Goal: Task Accomplishment & Management: Manage account settings

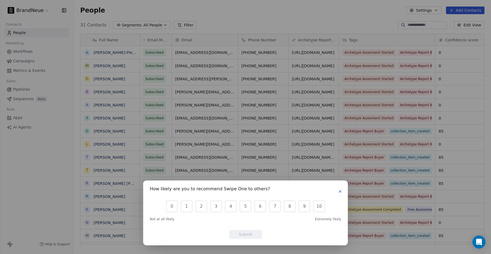
scroll to position [224, 417]
click at [339, 193] on icon "button" at bounding box center [340, 191] width 4 height 4
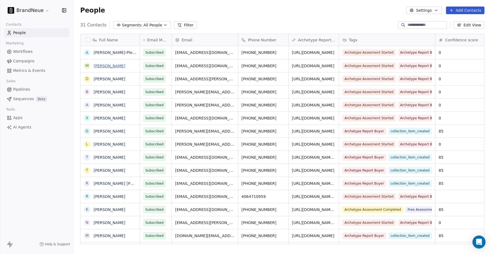
click at [110, 65] on link "[PERSON_NAME]" at bounding box center [110, 66] width 32 height 4
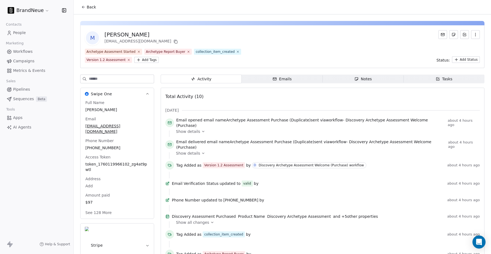
click at [101, 208] on button "See 128 More" at bounding box center [98, 213] width 33 height 10
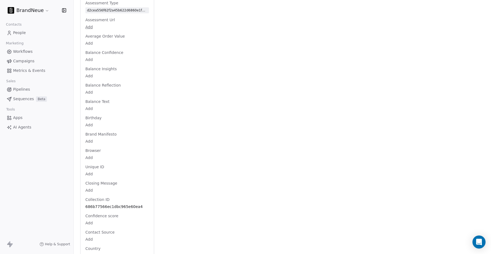
scroll to position [481, 0]
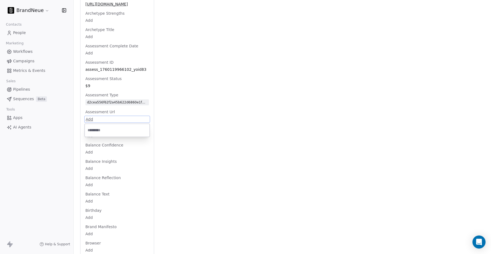
click at [88, 115] on html "BrandNeue Contacts People Marketing Workflows Campaigns Metrics & Events Sales …" at bounding box center [245, 127] width 491 height 254
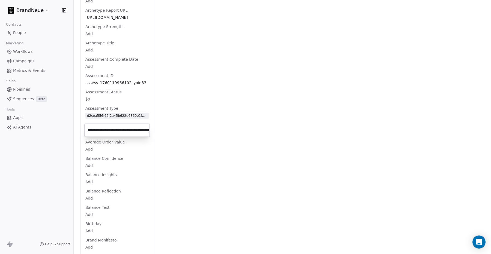
scroll to position [0, 84]
type input "**********"
click at [126, 121] on html "BrandNeue Contacts People Marketing Workflows Campaigns Metrics & Events Sales …" at bounding box center [245, 127] width 491 height 254
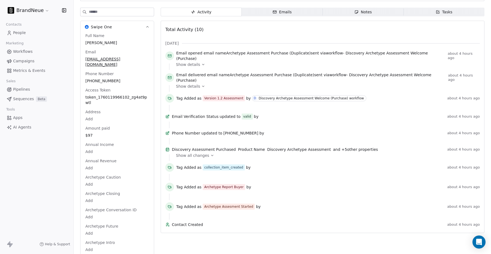
scroll to position [0, 0]
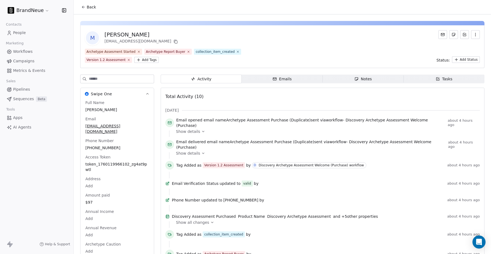
click at [143, 60] on html "BrandNeue Contacts People Marketing Workflows Campaigns Metrics & Events Sales …" at bounding box center [245, 127] width 491 height 254
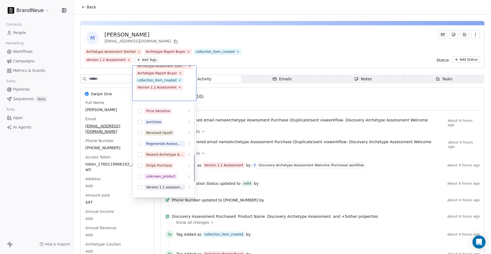
scroll to position [180, 0]
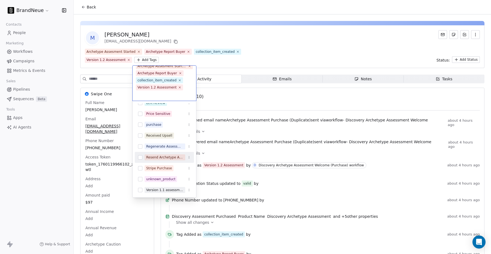
click at [157, 158] on div "Resend Archetype Assessment Welcome" at bounding box center [164, 157] width 37 height 5
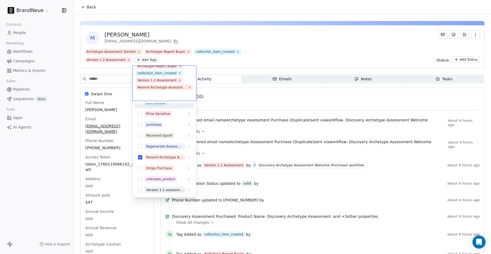
click at [213, 61] on html "BrandNeue Contacts People Marketing Workflows Campaigns Metrics & Events Sales …" at bounding box center [245, 127] width 491 height 254
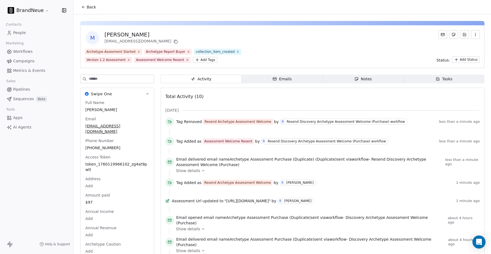
click at [90, 7] on span "Back" at bounding box center [91, 6] width 9 height 5
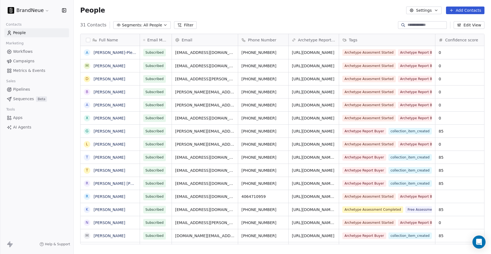
scroll to position [224, 417]
click at [113, 53] on link "[PERSON_NAME]-Pleas" at bounding box center [115, 52] width 43 height 4
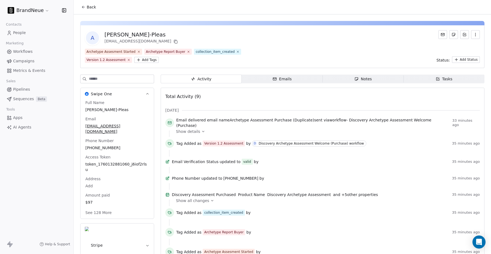
click at [108, 208] on button "See 128 More" at bounding box center [98, 213] width 33 height 10
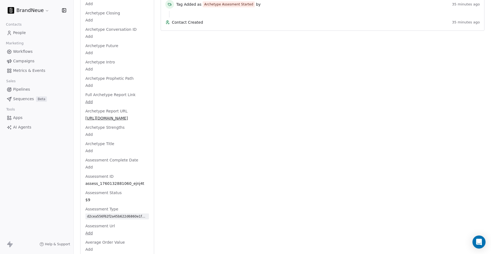
scroll to position [264, 0]
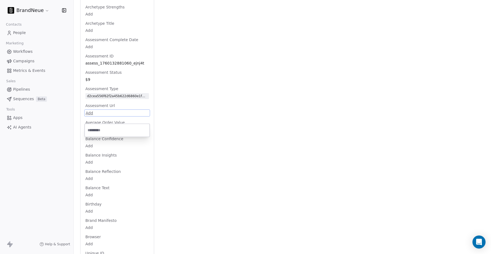
click at [90, 107] on html "BrandNeue Contacts People Marketing Workflows Campaigns Metrics & Events Sales …" at bounding box center [245, 127] width 491 height 254
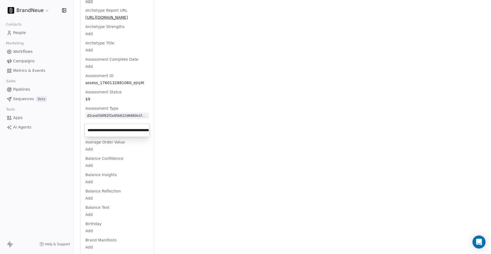
scroll to position [0, 83]
type input "**********"
click at [133, 118] on html "BrandNeue Contacts People Marketing Workflows Campaigns Metrics & Events Sales …" at bounding box center [245, 127] width 491 height 254
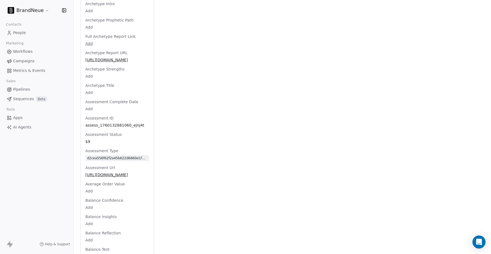
scroll to position [0, 0]
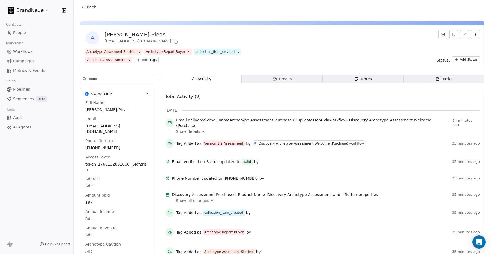
click at [215, 109] on div "[DATE]" at bounding box center [322, 110] width 314 height 5
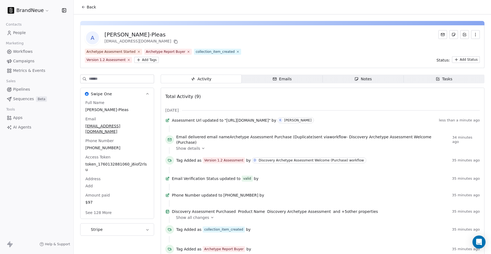
click at [22, 34] on span "People" at bounding box center [19, 33] width 13 height 6
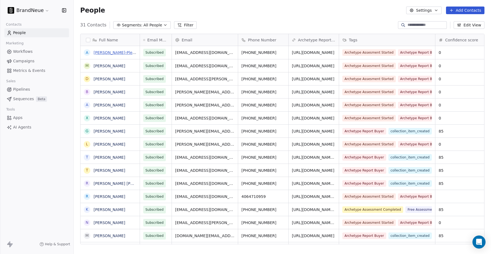
click at [110, 53] on link "[PERSON_NAME]-Pleas" at bounding box center [115, 52] width 43 height 4
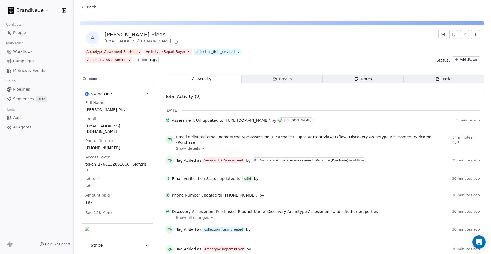
click at [147, 60] on html "BrandNeue Contacts People Marketing Workflows Campaigns Metrics & Events Sales …" at bounding box center [245, 127] width 491 height 254
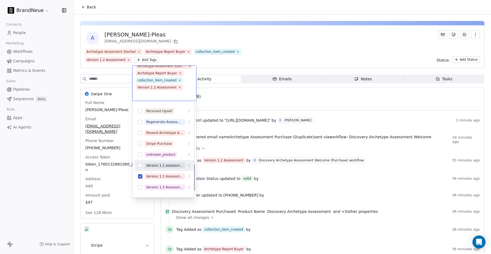
scroll to position [203, 0]
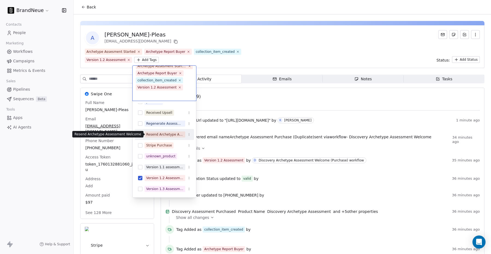
click at [161, 134] on div "Resend Archetype Assessment Welcome" at bounding box center [164, 134] width 37 height 5
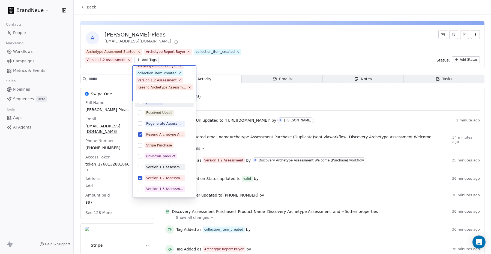
click at [211, 62] on html "BrandNeue Contacts People Marketing Workflows Campaigns Metrics & Events Sales …" at bounding box center [245, 127] width 491 height 254
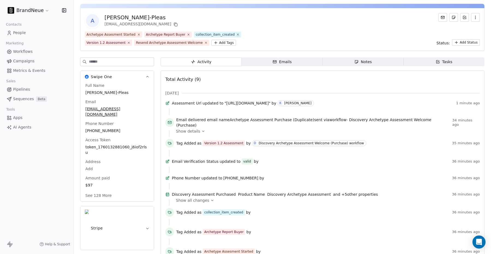
scroll to position [0, 0]
